Goal: Information Seeking & Learning: Check status

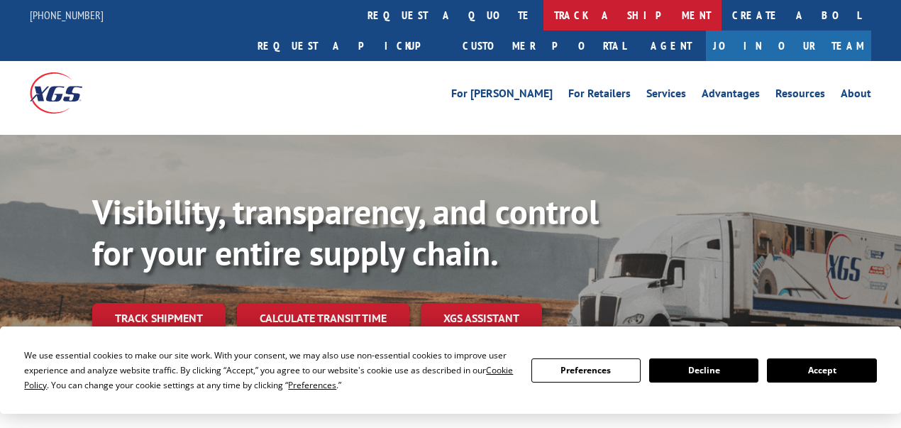
click at [543, 13] on link "track a shipment" at bounding box center [632, 15] width 178 height 31
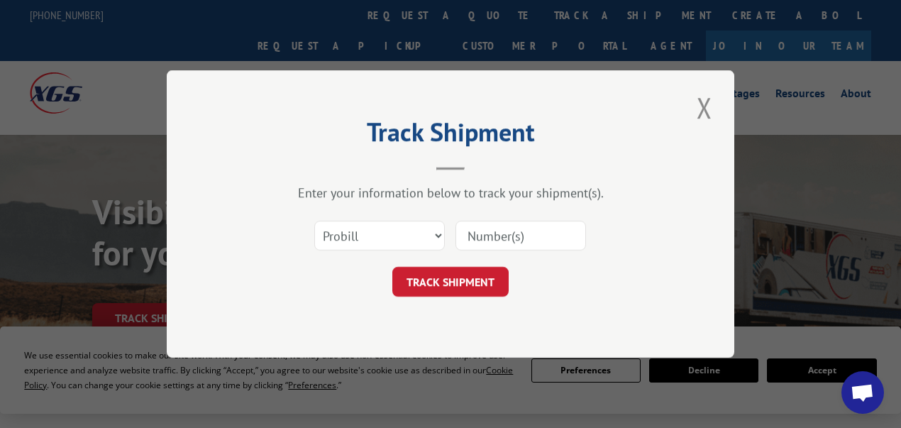
click at [485, 233] on input at bounding box center [520, 236] width 131 height 30
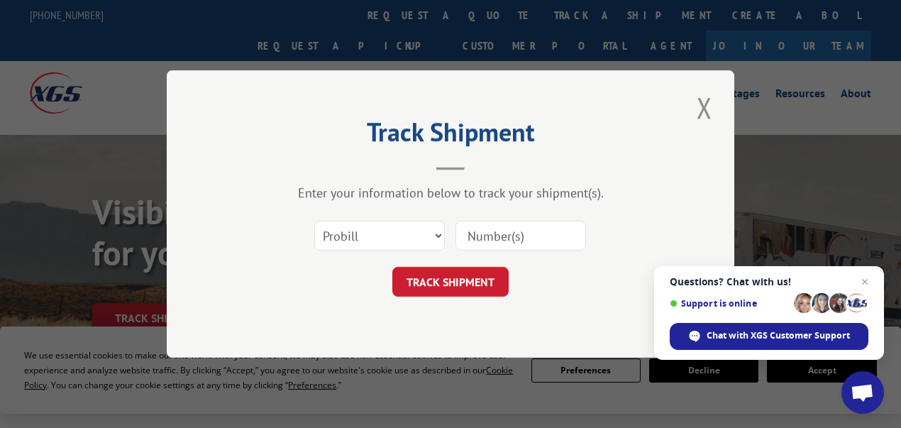
click at [514, 234] on input at bounding box center [520, 236] width 131 height 30
paste input "62535094"
type input "62535094"
click at [452, 272] on button "TRACK SHIPMENT" at bounding box center [450, 282] width 116 height 30
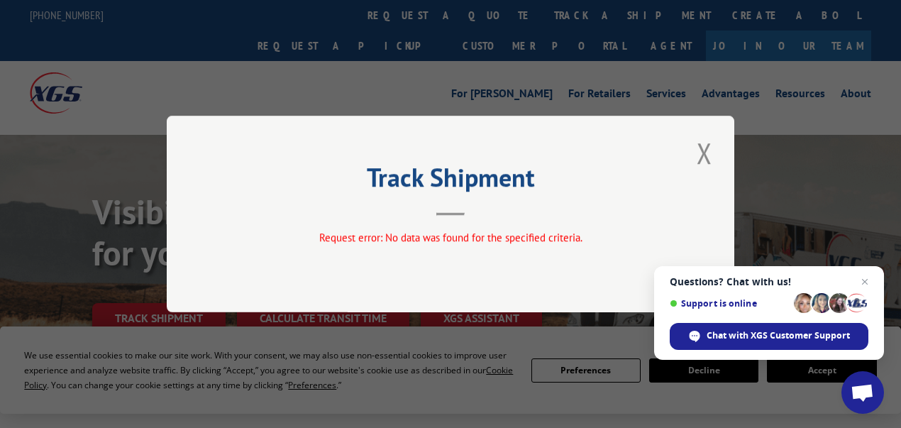
drag, startPoint x: 704, startPoint y: 157, endPoint x: 691, endPoint y: 157, distance: 12.8
click at [704, 157] on button "Close modal" at bounding box center [704, 152] width 24 height 39
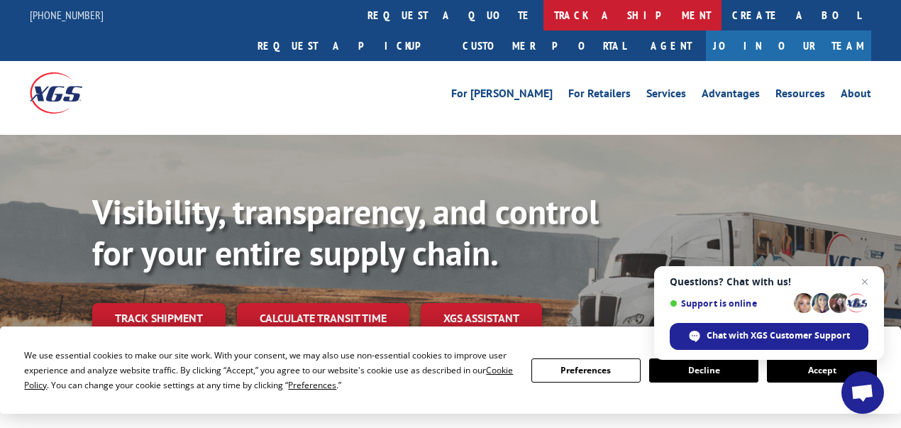
click at [543, 13] on link "track a shipment" at bounding box center [632, 15] width 178 height 31
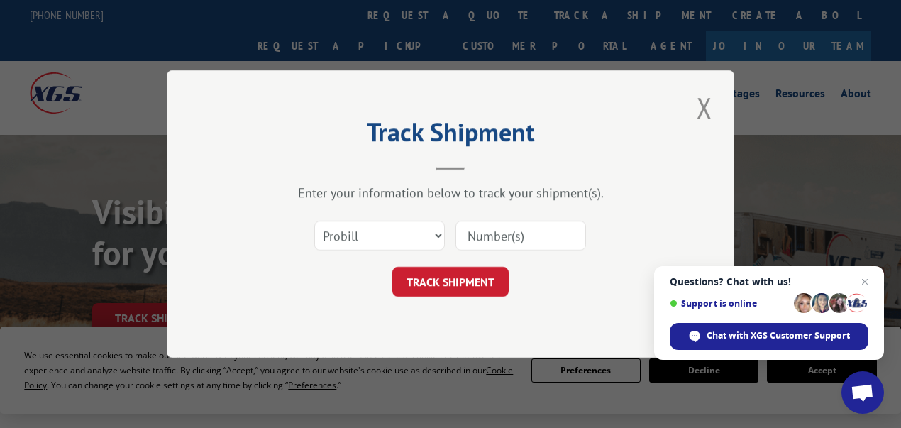
click at [534, 231] on input at bounding box center [520, 236] width 131 height 30
paste input "17027361"
type input "17027361"
click at [460, 288] on button "TRACK SHIPMENT" at bounding box center [450, 282] width 116 height 30
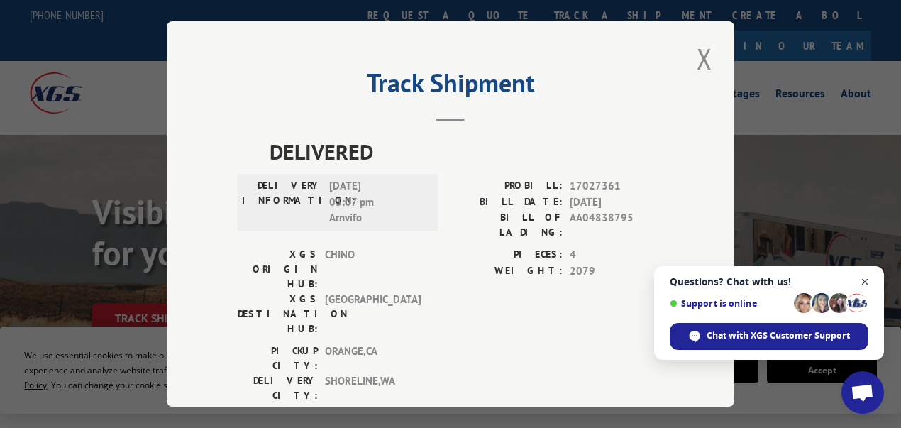
click at [866, 280] on span "Open chat" at bounding box center [865, 282] width 18 height 18
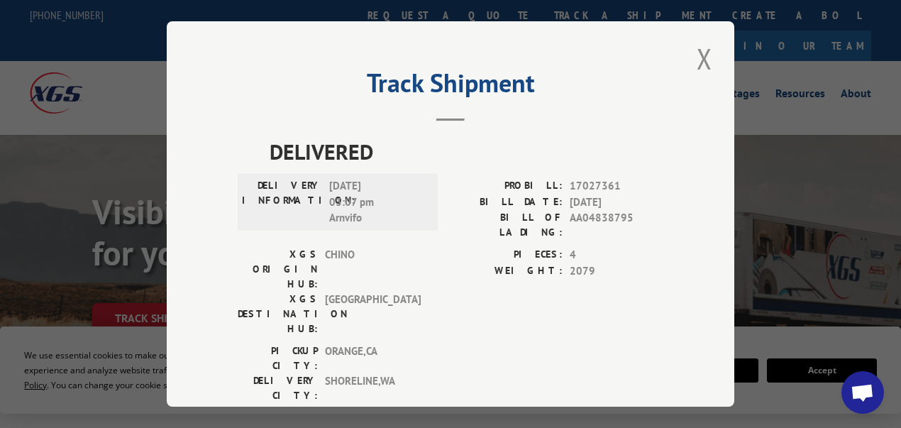
click at [350, 186] on span "[DATE] 03:07 pm Arnvifo" at bounding box center [377, 202] width 96 height 48
drag, startPoint x: 332, startPoint y: 197, endPoint x: 368, endPoint y: 197, distance: 36.2
click at [368, 197] on span "[DATE] 03:07 pm Arnvifo" at bounding box center [377, 202] width 96 height 48
drag, startPoint x: 339, startPoint y: 216, endPoint x: 398, endPoint y: 215, distance: 58.9
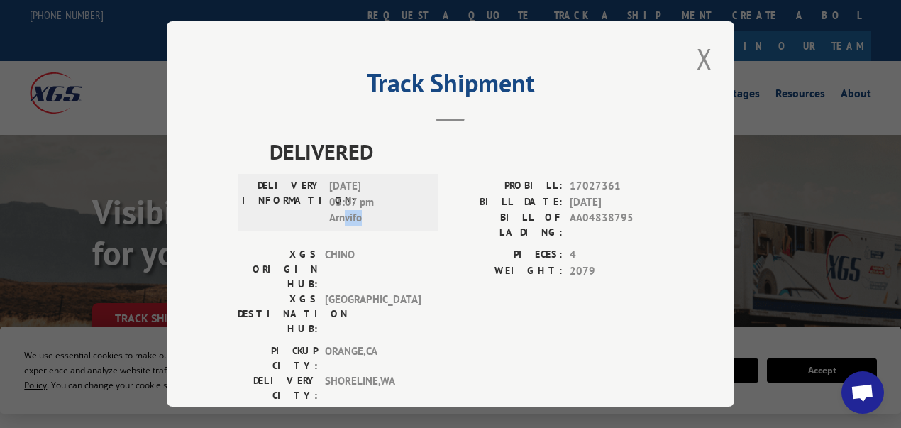
click at [398, 215] on span "[DATE] 03:07 pm Arnvifo" at bounding box center [377, 202] width 96 height 48
click at [612, 180] on span "17027361" at bounding box center [617, 186] width 94 height 16
